Goal: Find specific page/section: Find specific page/section

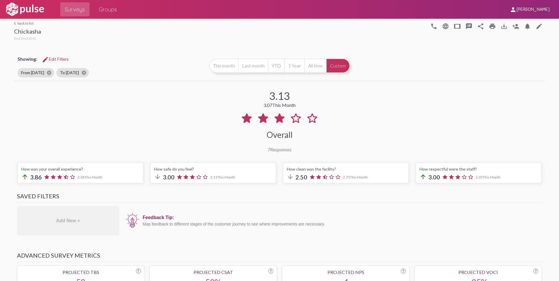
click at [15, 24] on mat-icon "arrow_back_ios" at bounding box center [16, 24] width 4 height 4
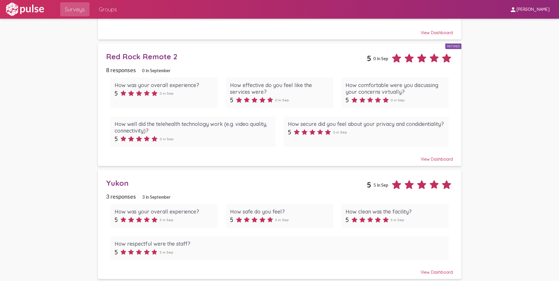
scroll to position [134, 0]
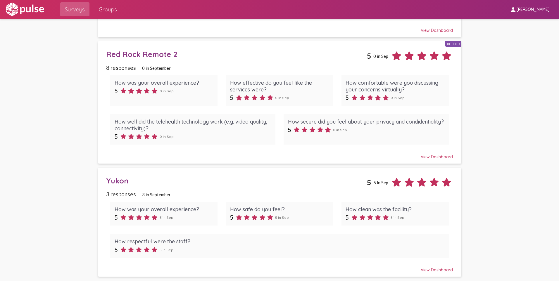
click at [119, 181] on div "Yukon" at bounding box center [236, 180] width 261 height 9
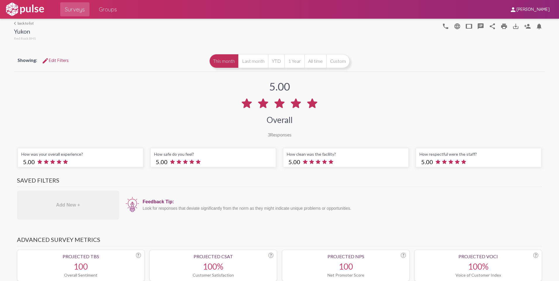
click at [21, 23] on link "arrow_back_ios back to list" at bounding box center [25, 23] width 22 height 4
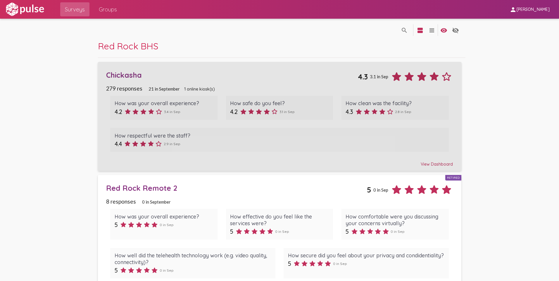
click at [115, 76] on div "Chickasha" at bounding box center [232, 74] width 252 height 9
